Goal: Transaction & Acquisition: Purchase product/service

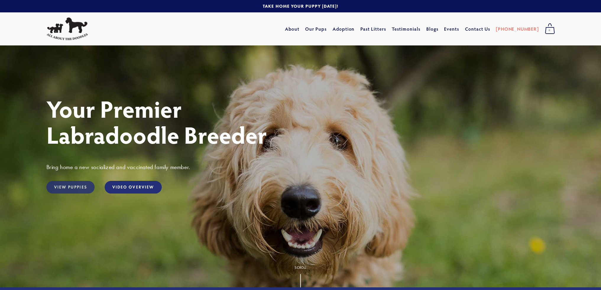
click at [67, 186] on link "View Puppies" at bounding box center [70, 187] width 48 height 13
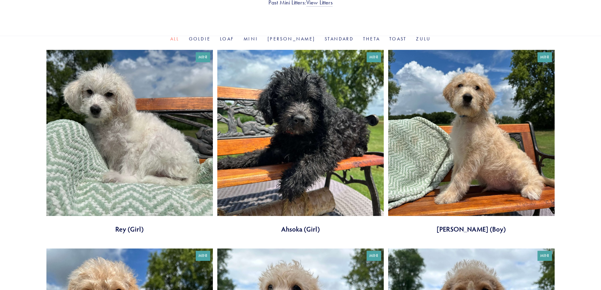
scroll to position [177, 0]
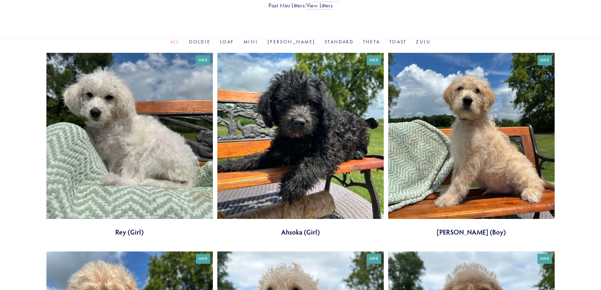
click at [474, 156] on link at bounding box center [471, 145] width 166 height 184
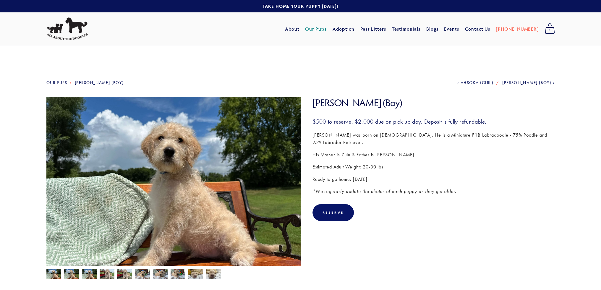
click at [68, 276] on img at bounding box center [71, 274] width 15 height 11
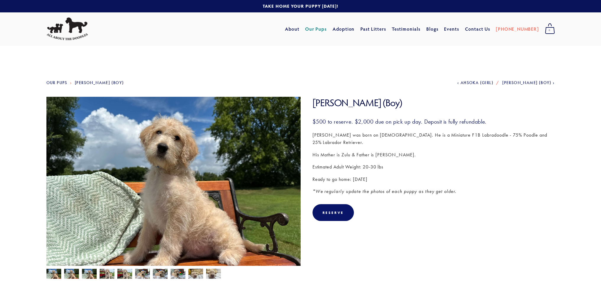
click at [88, 277] on img at bounding box center [89, 274] width 15 height 11
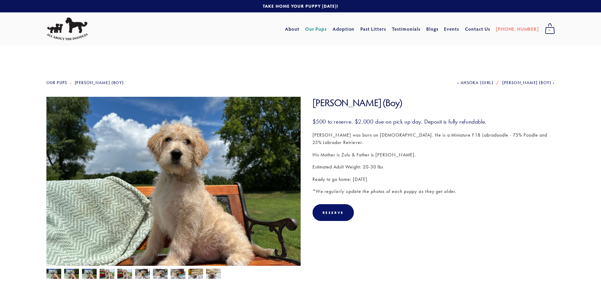
click at [107, 272] on img at bounding box center [107, 274] width 15 height 11
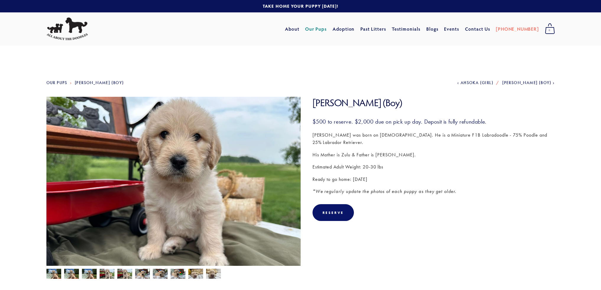
click at [122, 273] on img at bounding box center [124, 274] width 15 height 11
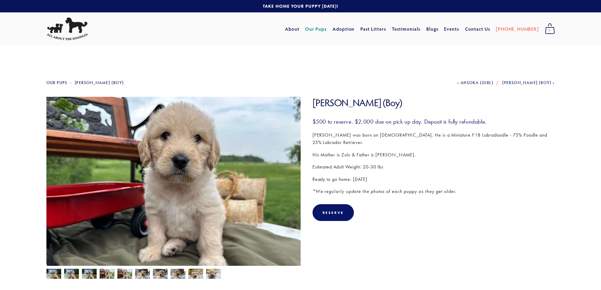
click at [142, 274] on img at bounding box center [142, 274] width 15 height 11
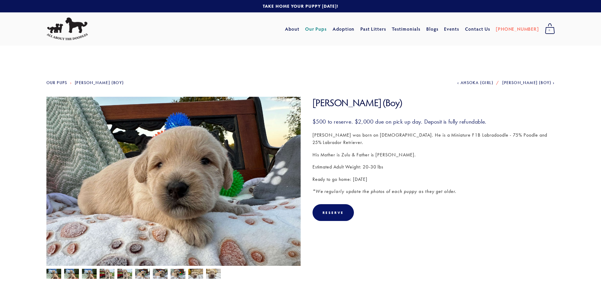
click at [160, 276] on img at bounding box center [160, 274] width 15 height 11
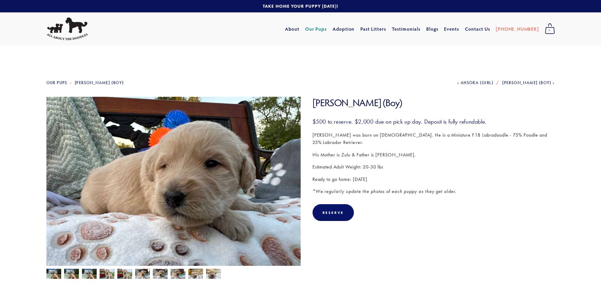
click at [171, 276] on img at bounding box center [177, 274] width 15 height 11
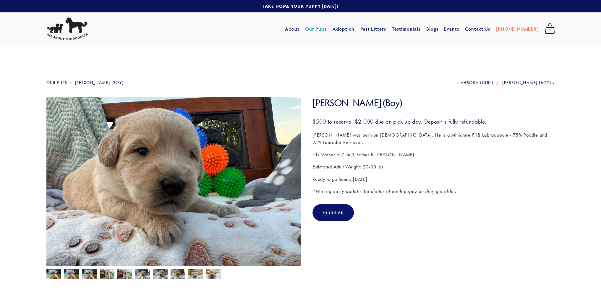
click at [192, 276] on img at bounding box center [195, 274] width 15 height 11
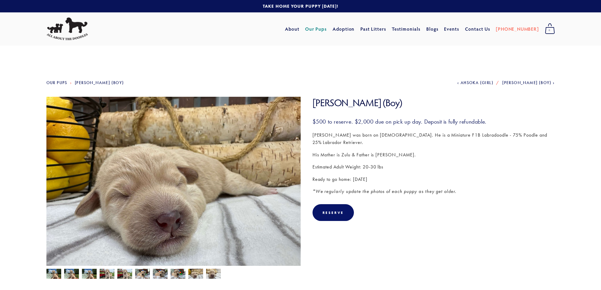
click at [214, 275] on img at bounding box center [213, 274] width 15 height 11
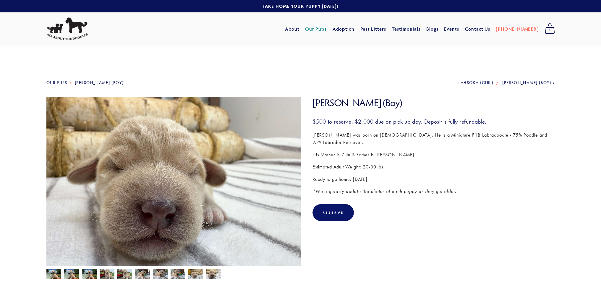
click at [54, 275] on img at bounding box center [53, 274] width 15 height 11
